Goal: Information Seeking & Learning: Learn about a topic

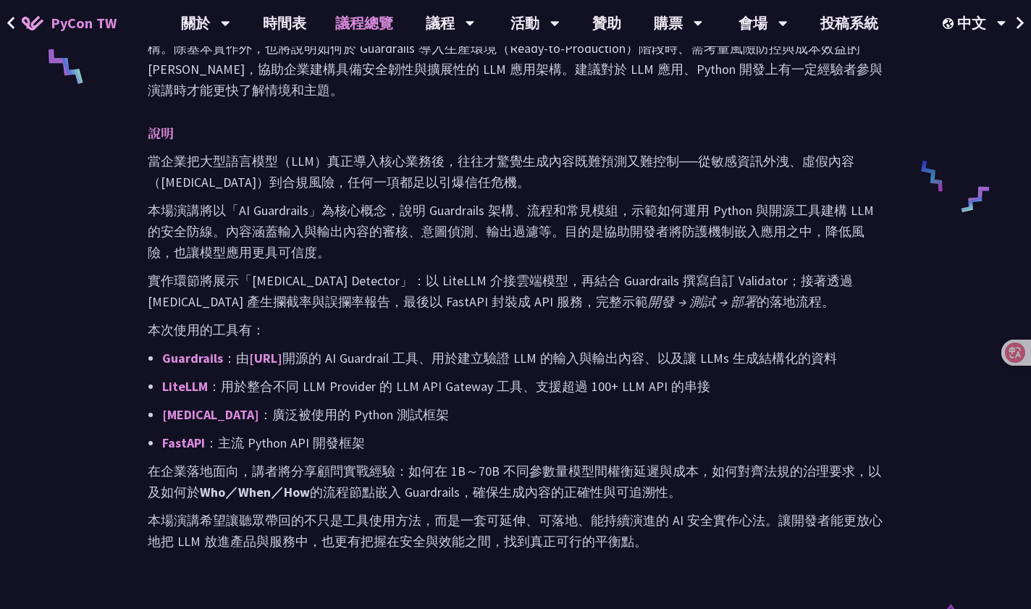
click at [361, 22] on link "議程總覽" at bounding box center [364, 23] width 87 height 46
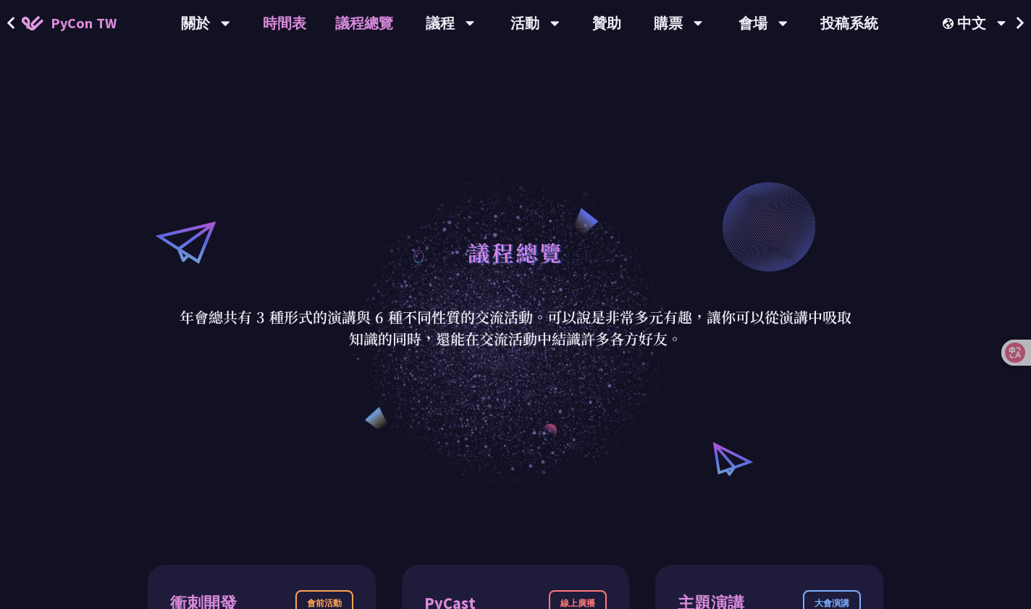
click at [300, 24] on link "時間表" at bounding box center [284, 23] width 72 height 46
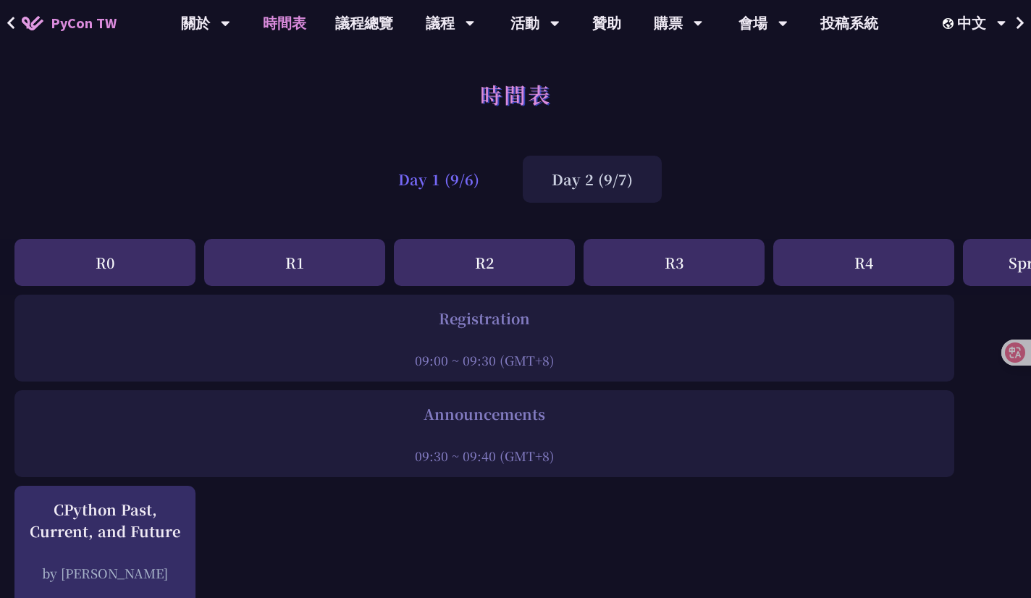
click at [470, 172] on div "Day 1 (9/6)" at bounding box center [438, 179] width 139 height 47
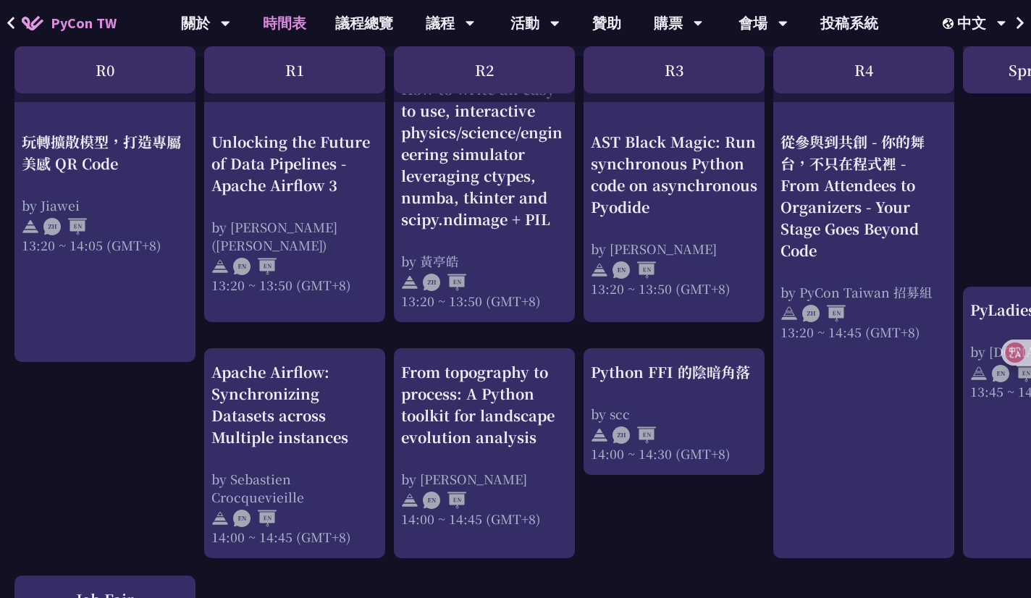
scroll to position [1262, 0]
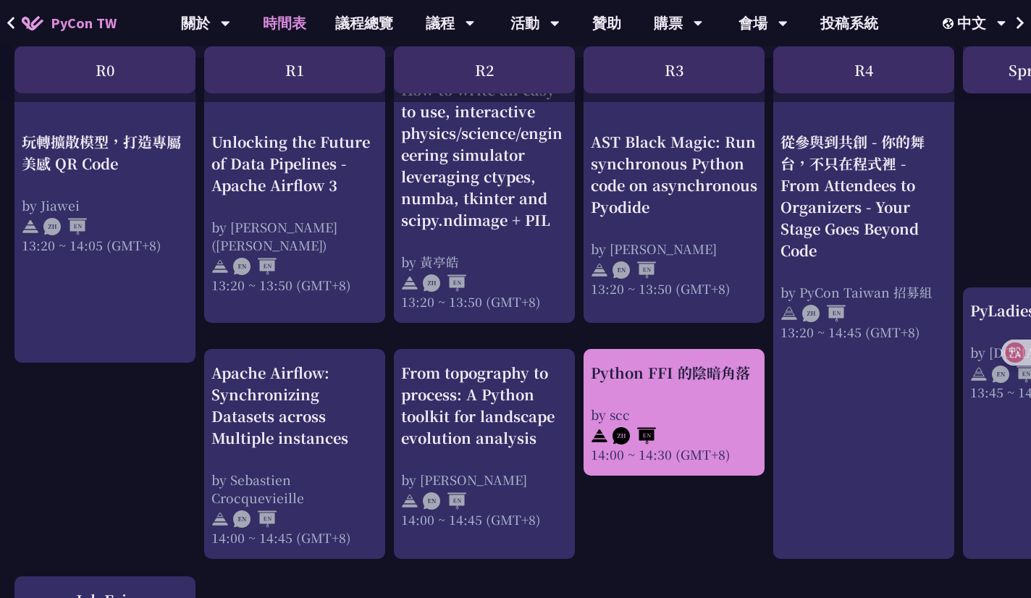
click at [677, 388] on div "Python FFI 的陰暗角落 by scc 14:00 ~ 14:30 (GMT+8)" at bounding box center [674, 412] width 167 height 101
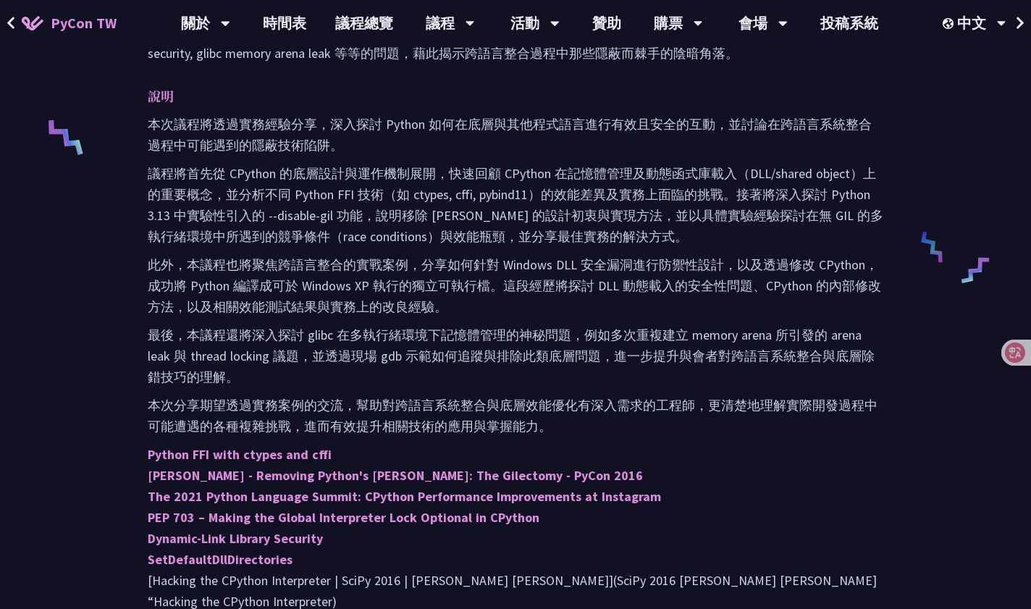
scroll to position [588, 0]
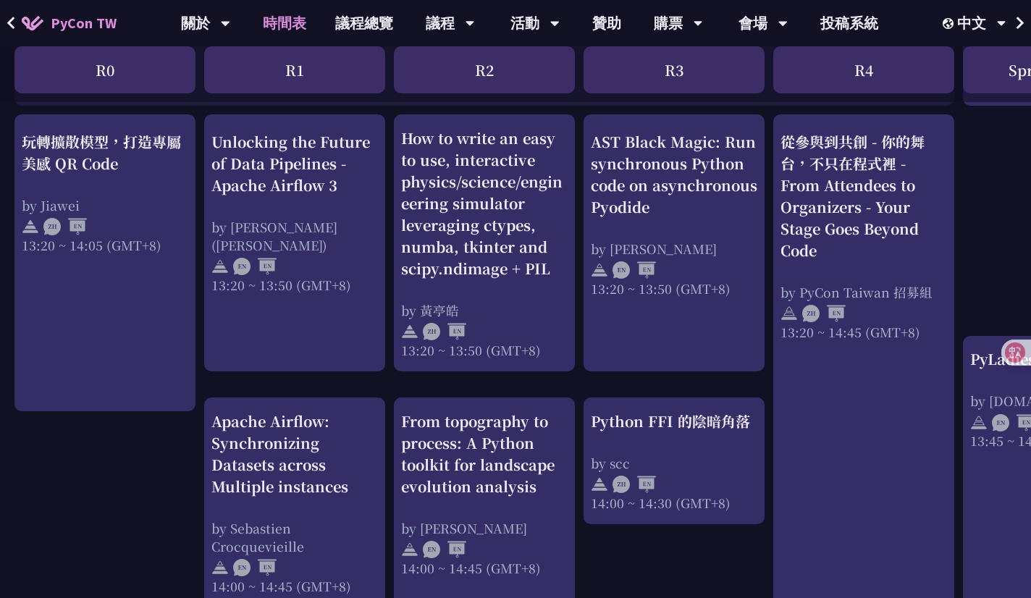
scroll to position [1233, 0]
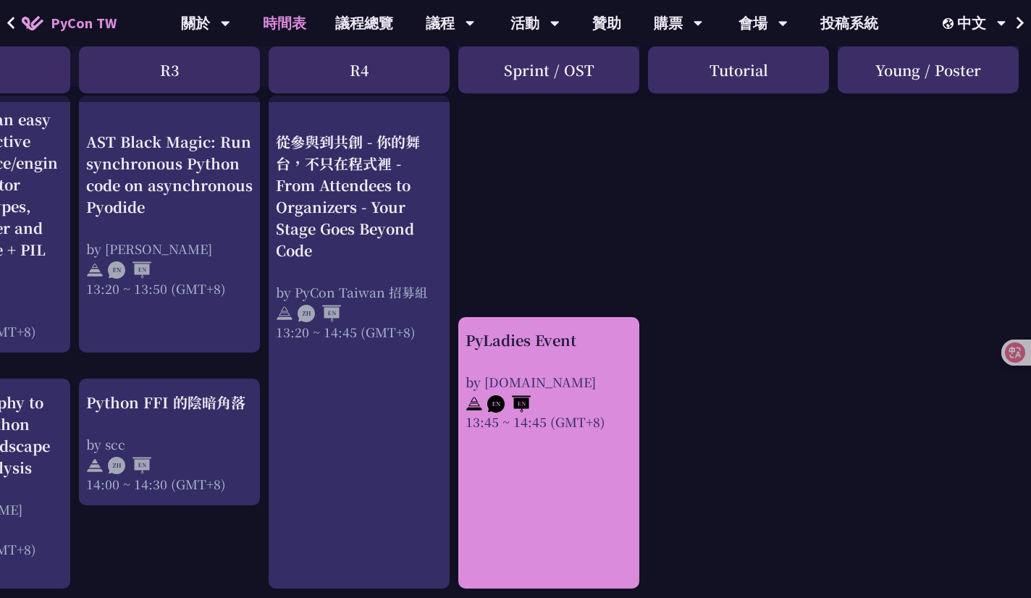
click at [563, 463] on link "PyLadies Event by [DOMAIN_NAME] 13:45 ~ 14:45 (GMT+8)" at bounding box center [549, 453] width 167 height 246
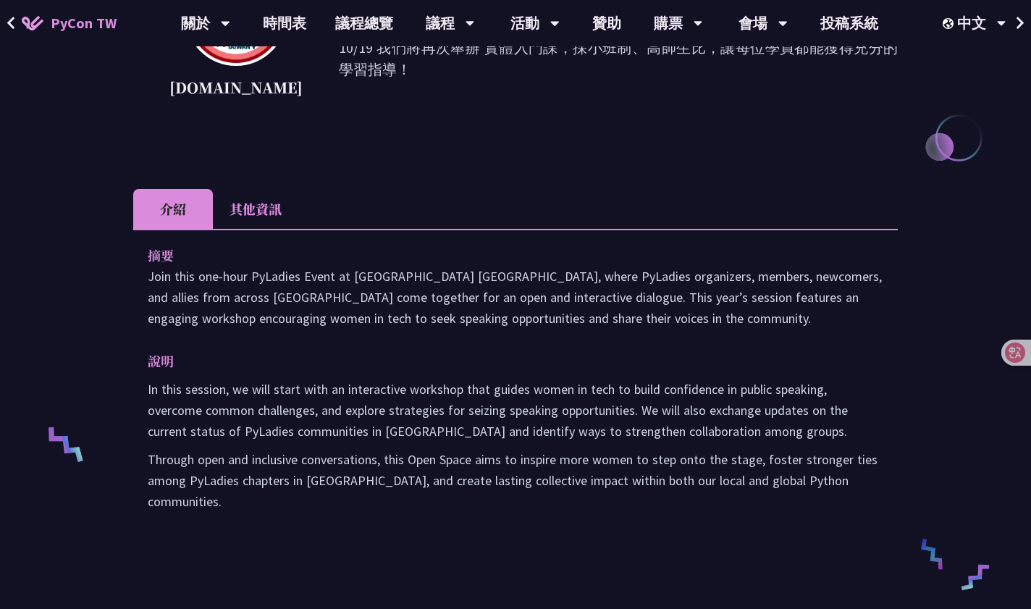
scroll to position [281, 0]
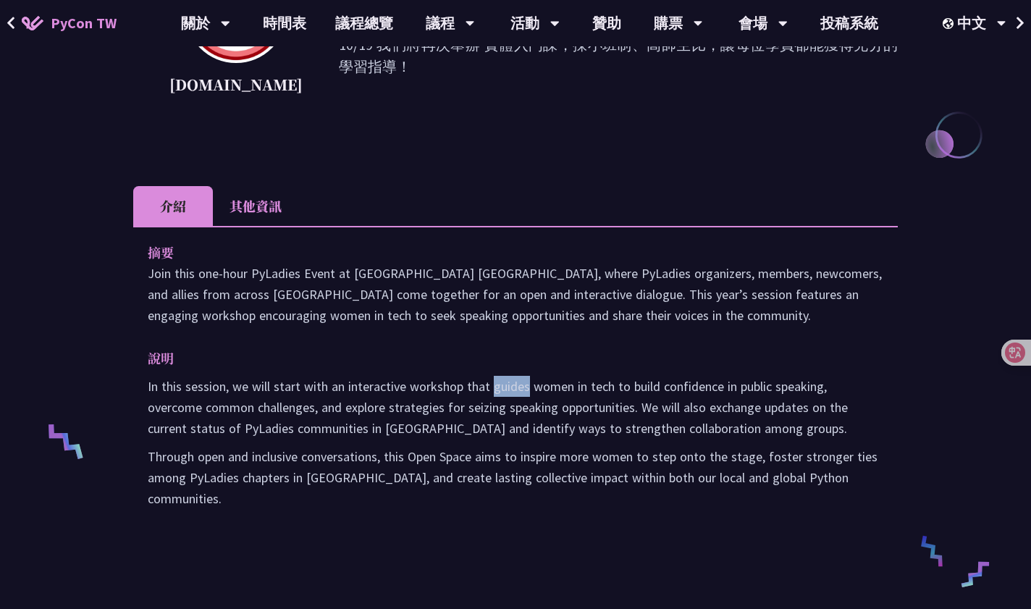
drag, startPoint x: 492, startPoint y: 388, endPoint x: 524, endPoint y: 387, distance: 32.6
click at [524, 387] on p "In this session, we will start with an interactive workshop that guides women i…" at bounding box center [516, 407] width 736 height 63
click at [555, 387] on p "In this session, we will start with an interactive workshop that guides women i…" at bounding box center [516, 407] width 736 height 63
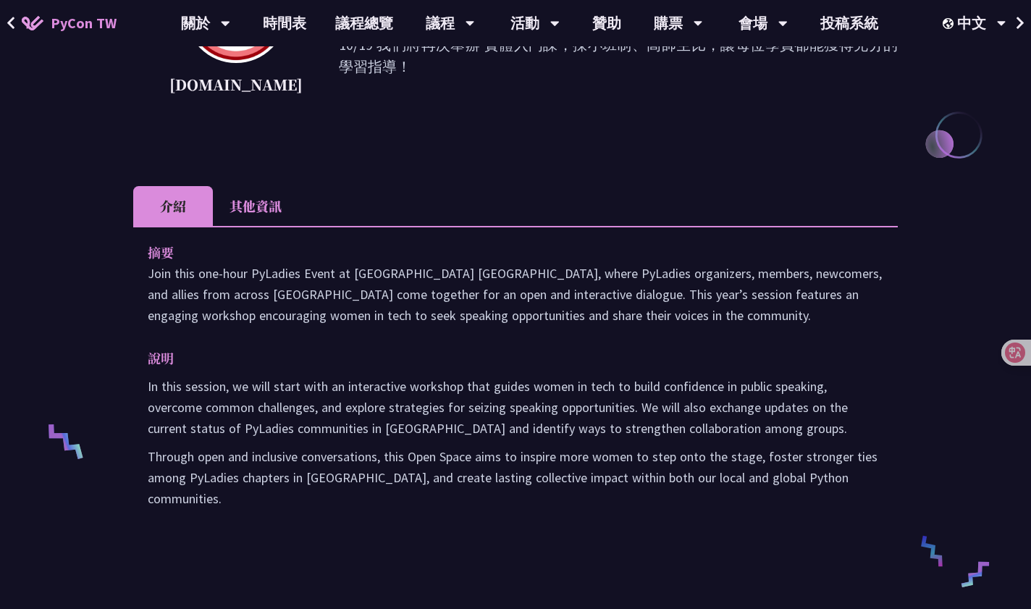
click at [253, 211] on li "其他資訊" at bounding box center [255, 206] width 85 height 40
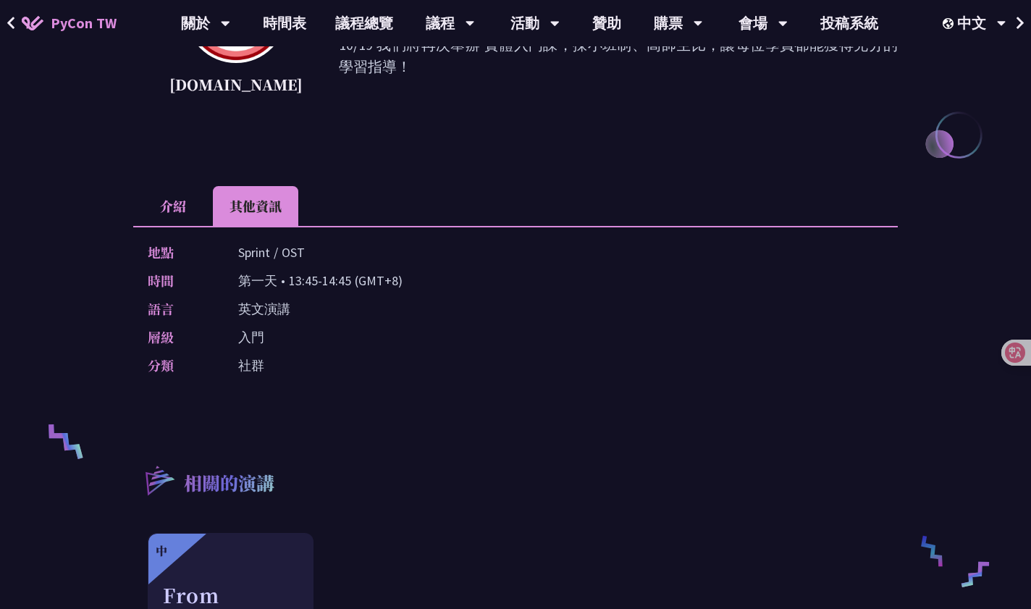
click at [177, 209] on li "介紹" at bounding box center [173, 206] width 80 height 40
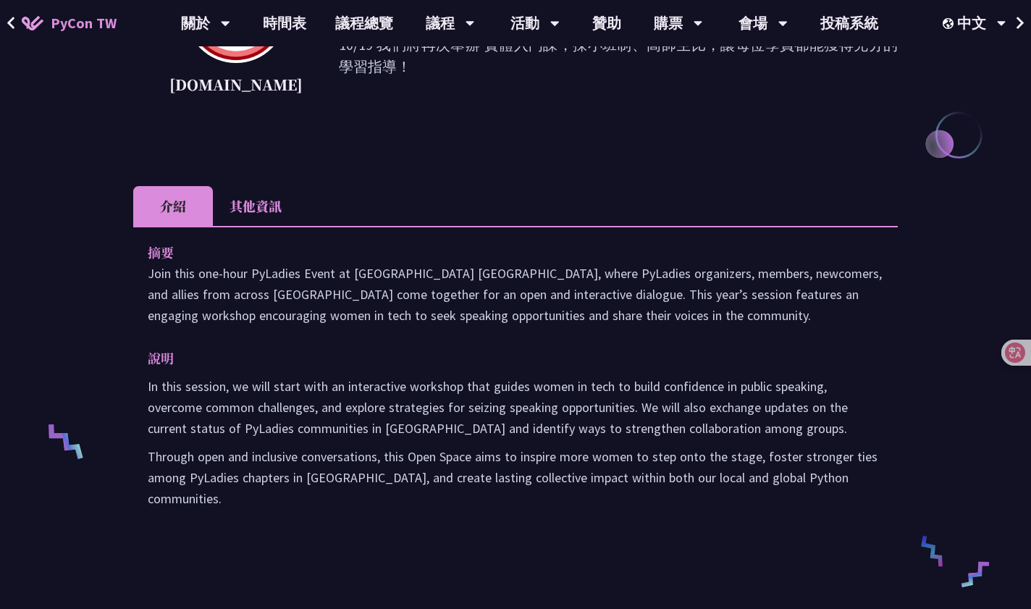
click at [251, 183] on div "PyLadies Event [DOMAIN_NAME] PyLadies Taiwan 作為全女性的科技社群，自 [DATE]起就開始帶領女性從零開始踏入 …" at bounding box center [515, 406] width 765 height 1230
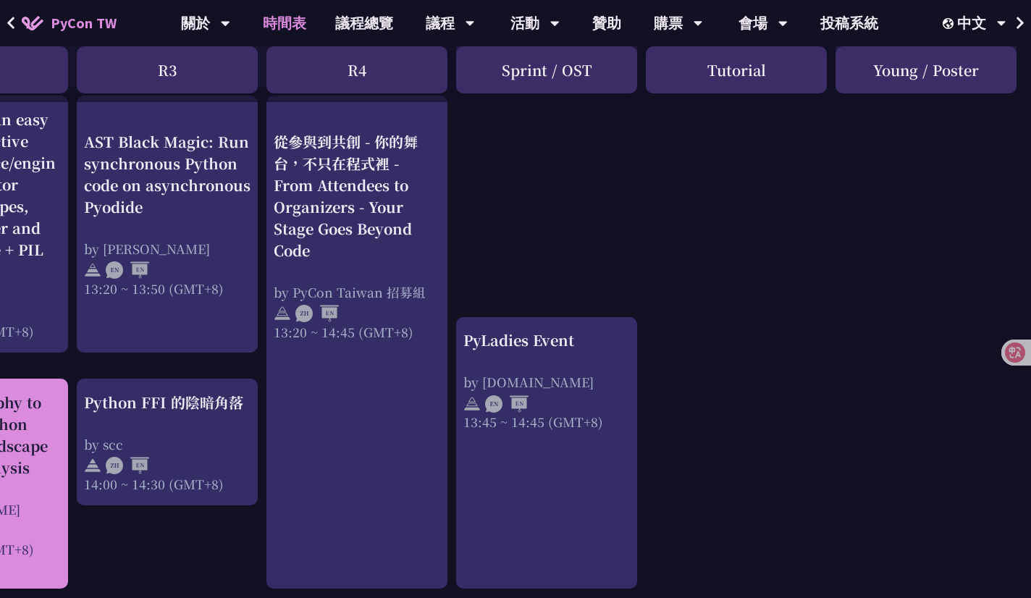
scroll to position [1233, 0]
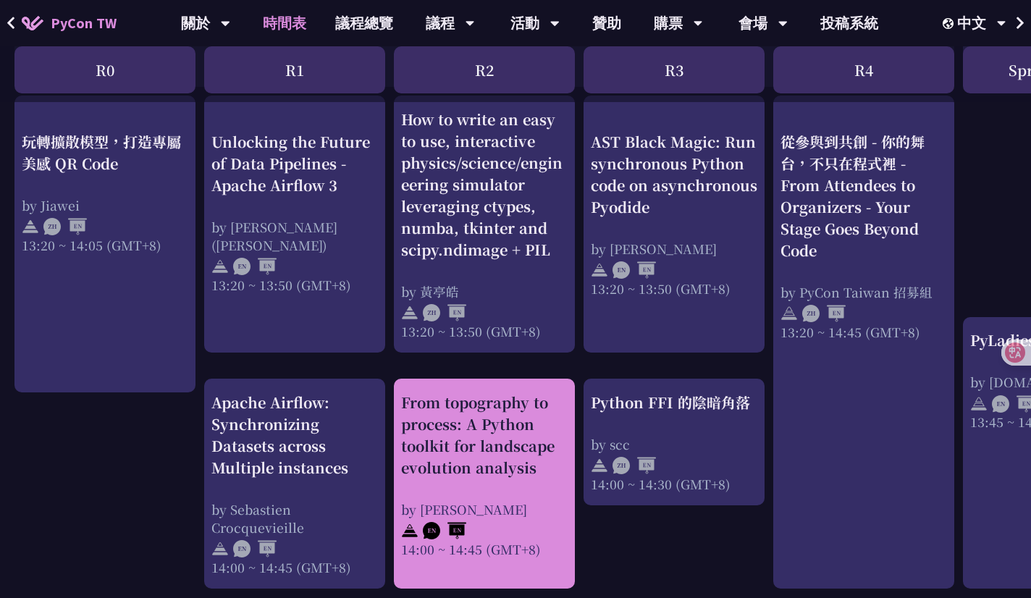
click at [464, 463] on div "From topography to process: A Python toolkit for landscape evolution analysis" at bounding box center [484, 435] width 167 height 87
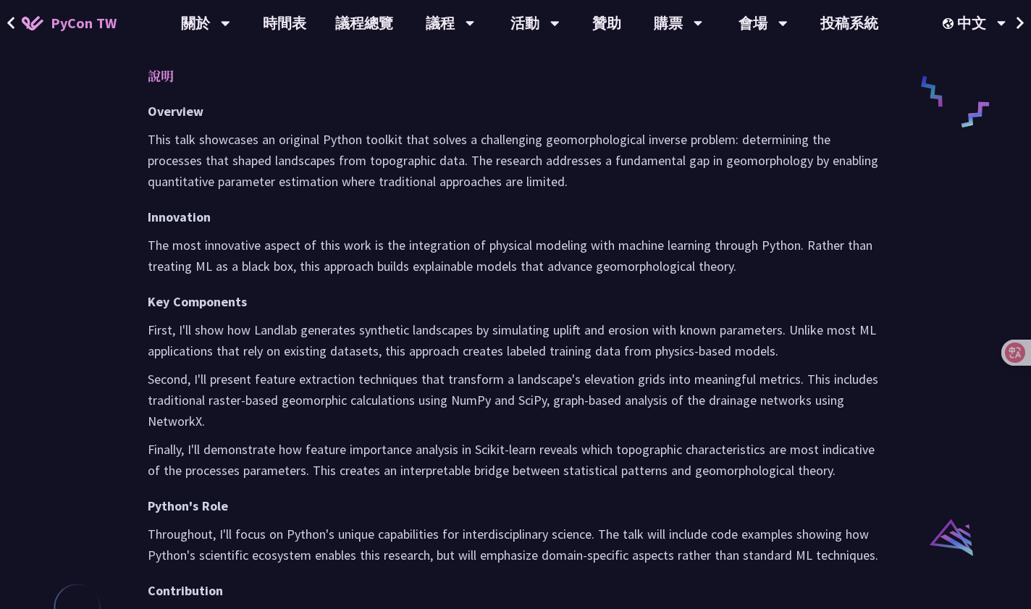
scroll to position [736, 0]
